Goal: Task Accomplishment & Management: Manage account settings

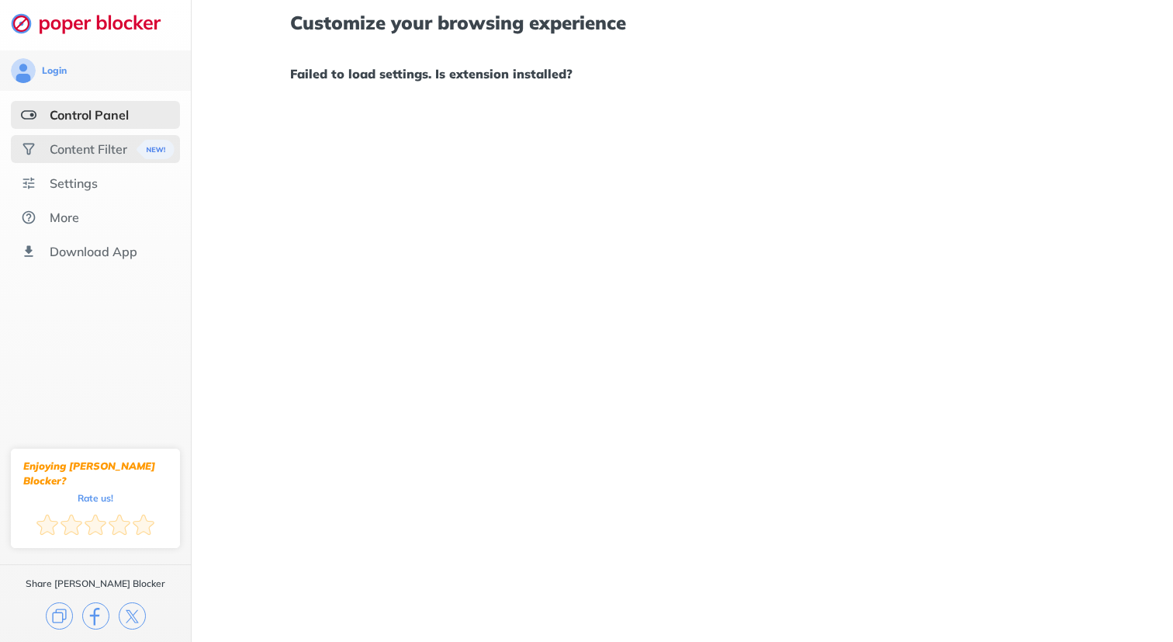
click at [124, 145] on div "Content Filter" at bounding box center [89, 149] width 78 height 16
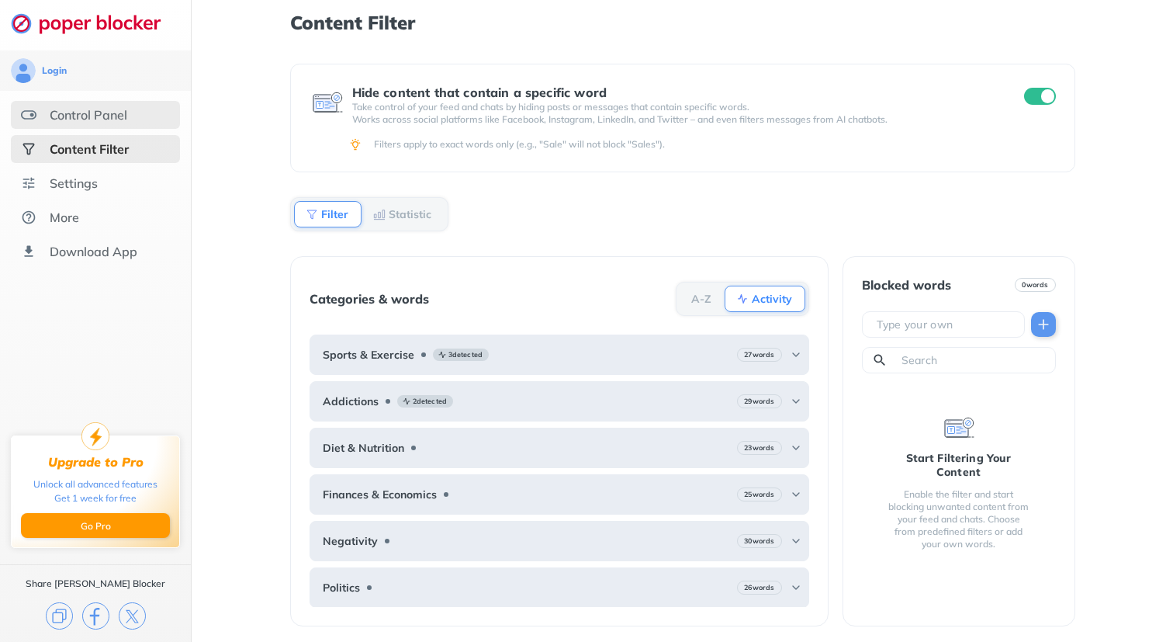
click at [99, 113] on div "Control Panel" at bounding box center [89, 115] width 78 height 16
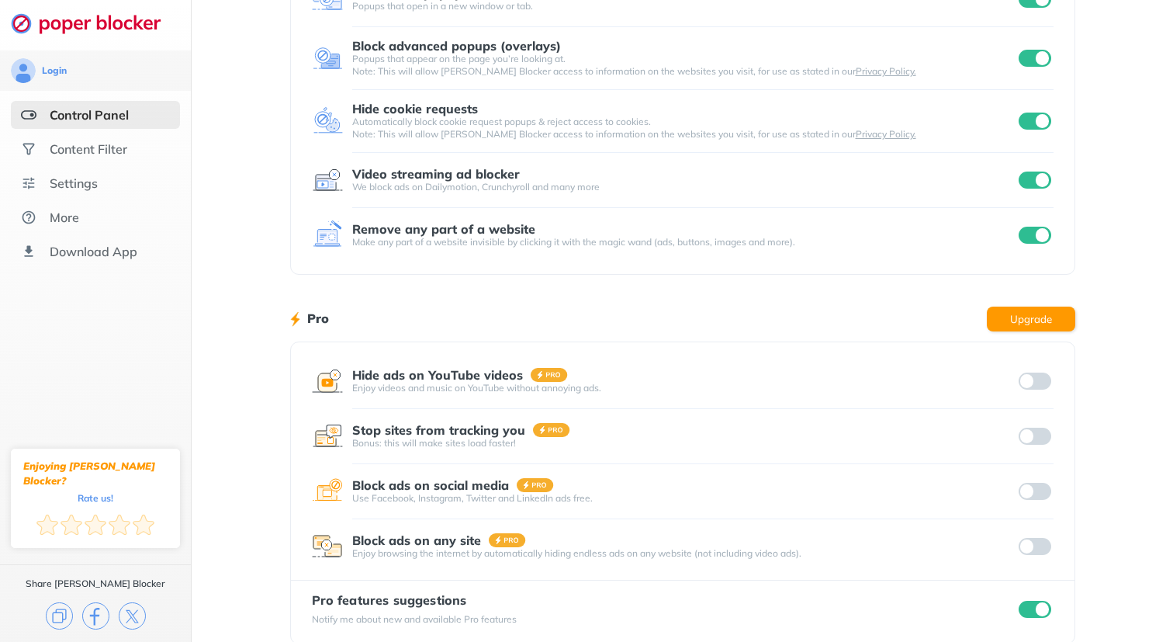
scroll to position [161, 0]
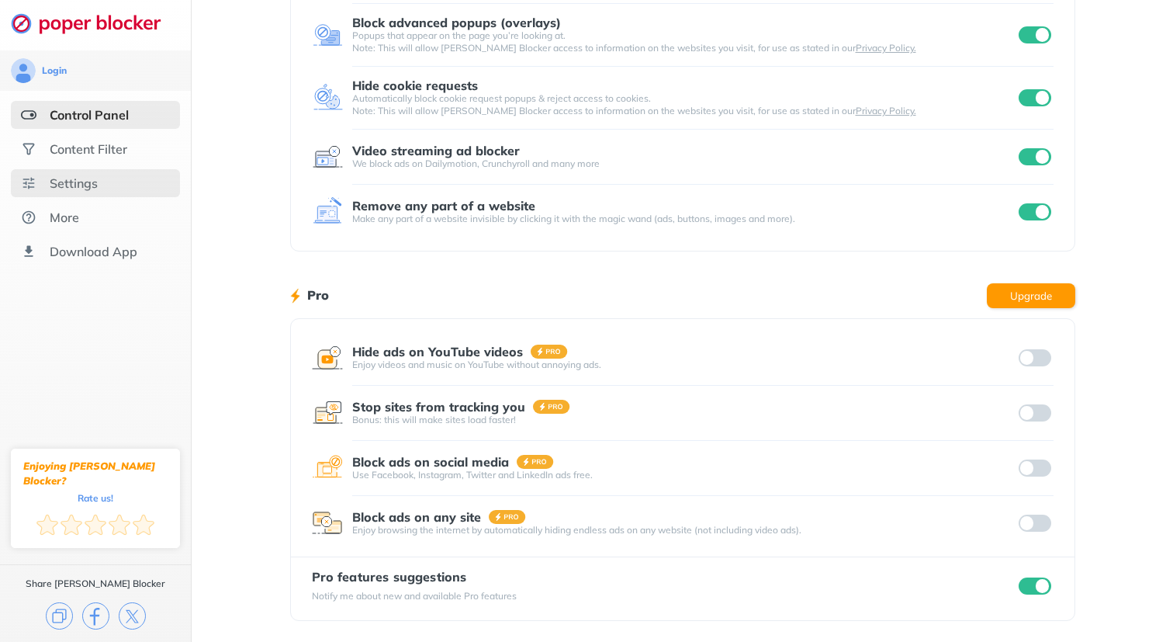
click at [61, 187] on div "Settings" at bounding box center [74, 183] width 48 height 16
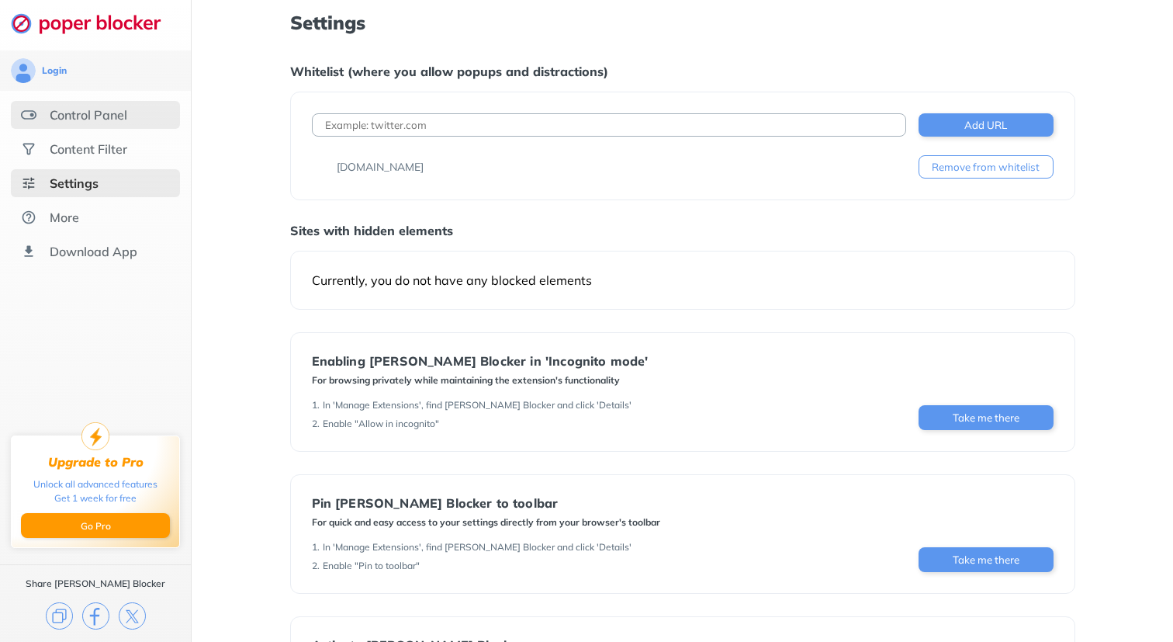
click at [61, 108] on div "Control Panel" at bounding box center [89, 115] width 78 height 16
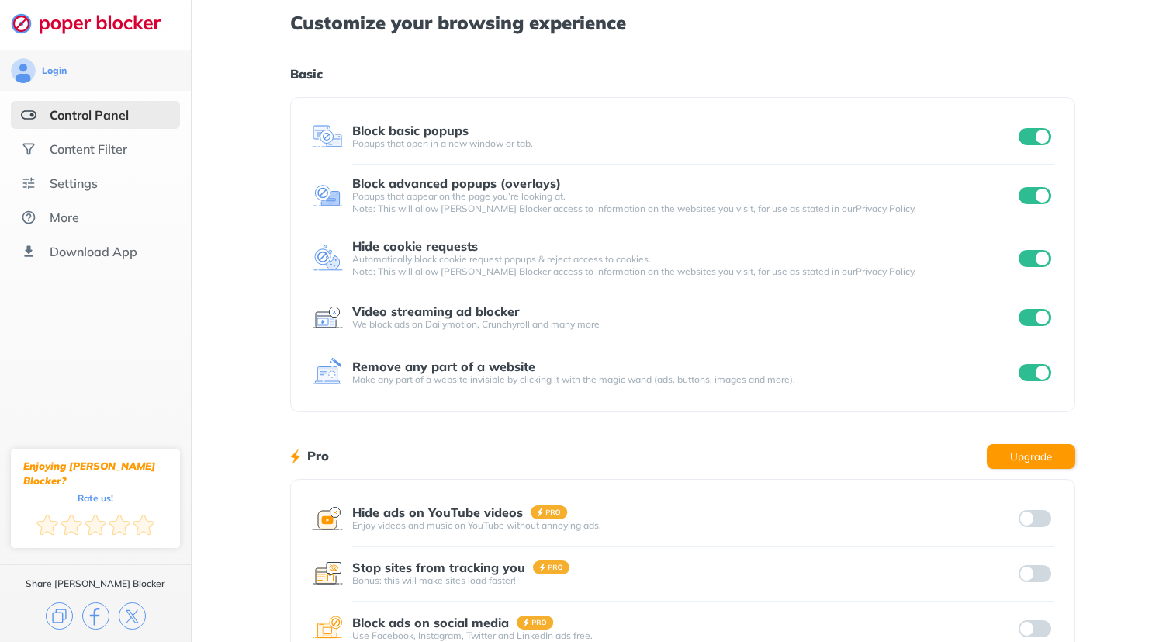
click at [1041, 132] on input "checkbox" at bounding box center [1035, 136] width 33 height 17
click at [1043, 192] on input "checkbox" at bounding box center [1035, 195] width 33 height 17
click at [1045, 251] on input "checkbox" at bounding box center [1035, 258] width 33 height 17
click at [1041, 318] on input "checkbox" at bounding box center [1035, 317] width 33 height 17
click at [1040, 374] on input "checkbox" at bounding box center [1035, 372] width 33 height 17
